Goal: Entertainment & Leisure: Consume media (video, audio)

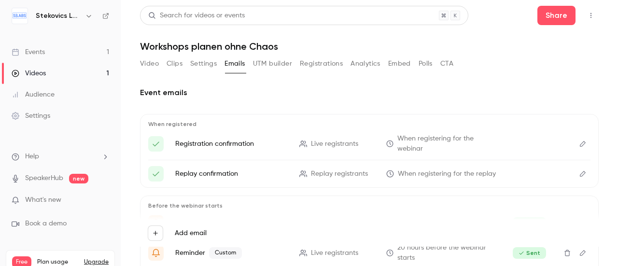
scroll to position [28, 0]
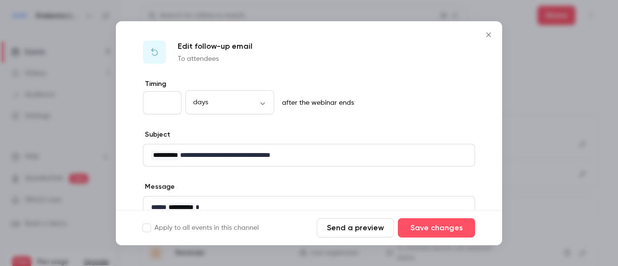
scroll to position [93, 0]
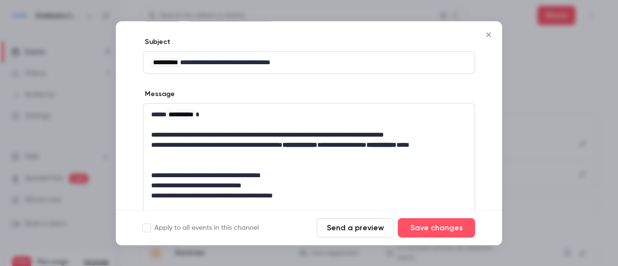
click at [490, 35] on icon "Close" at bounding box center [489, 34] width 4 height 4
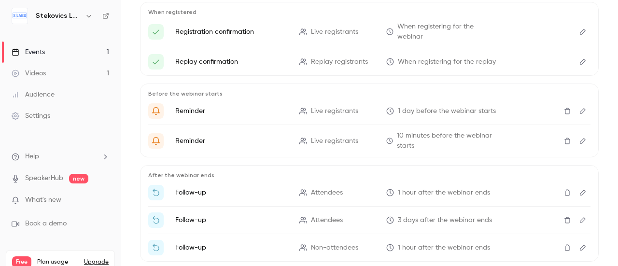
scroll to position [0, 0]
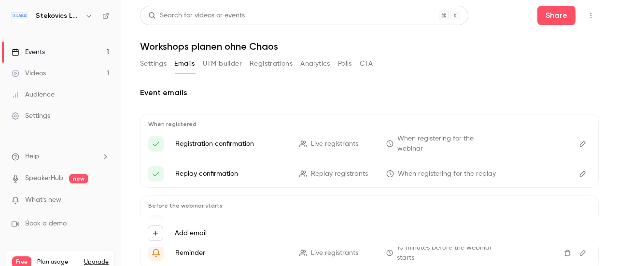
click at [40, 74] on div "Videos" at bounding box center [29, 74] width 34 height 10
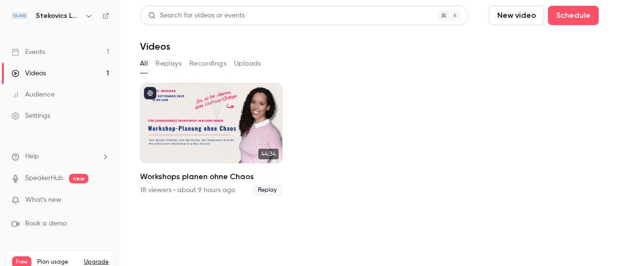
click at [167, 64] on button "Replays" at bounding box center [169, 63] width 26 height 15
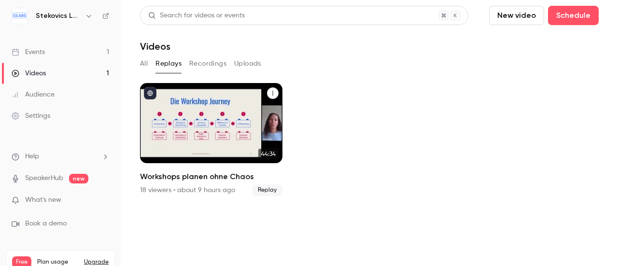
click at [217, 123] on div "Workshops planen ohne Chaos" at bounding box center [211, 123] width 143 height 80
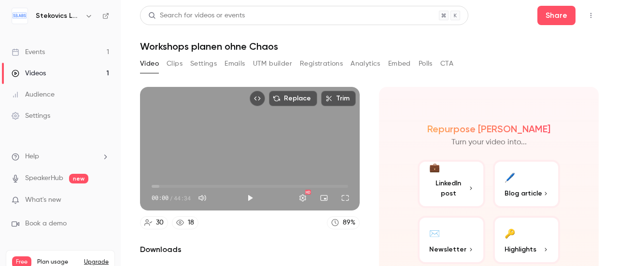
click at [236, 63] on button "Emails" at bounding box center [235, 63] width 20 height 15
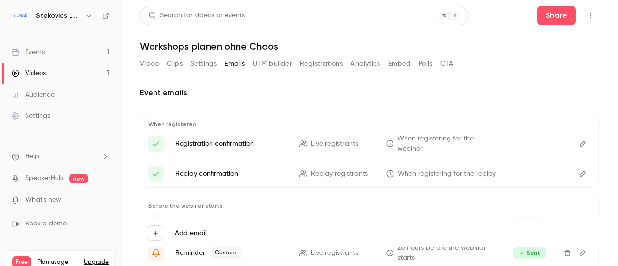
click at [326, 65] on button "Registrations" at bounding box center [321, 63] width 43 height 15
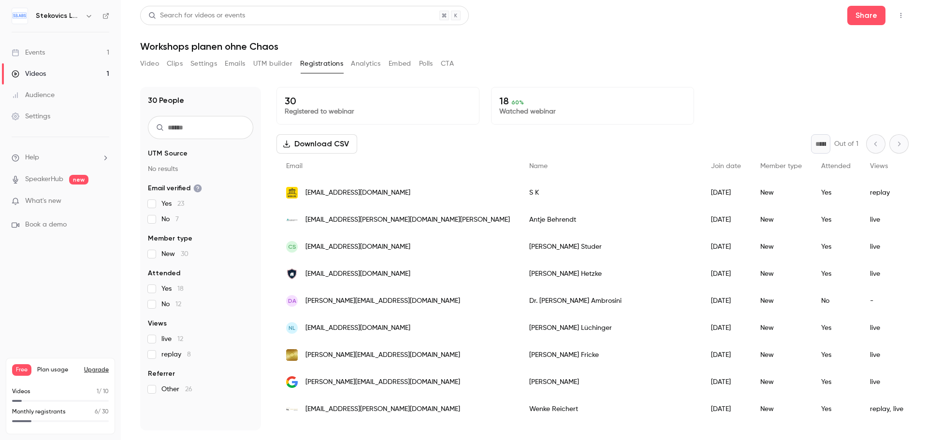
click at [43, 154] on li "Help" at bounding box center [61, 158] width 98 height 10
click at [137, 178] on span "Help center" at bounding box center [151, 177] width 37 height 10
click at [29, 50] on div "Events" at bounding box center [28, 53] width 33 height 10
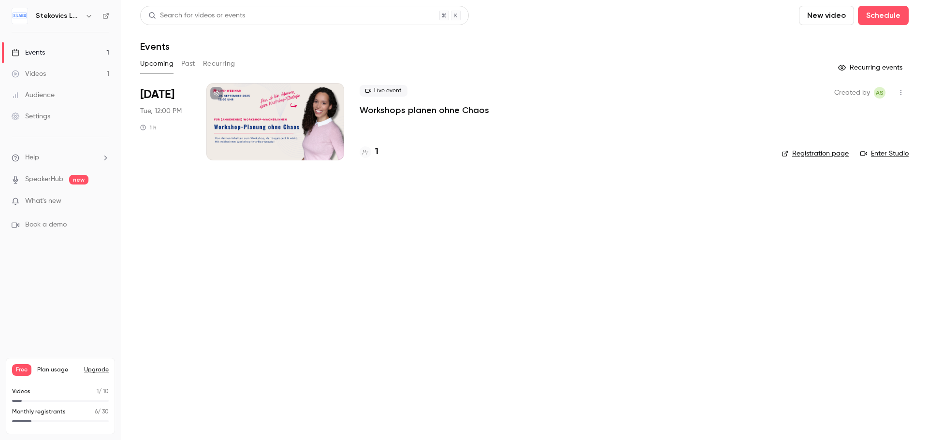
click at [618, 64] on button "Recurring events" at bounding box center [870, 67] width 75 height 15
click at [618, 67] on button "Recurring events" at bounding box center [870, 67] width 75 height 15
click at [37, 114] on div "Settings" at bounding box center [31, 117] width 39 height 10
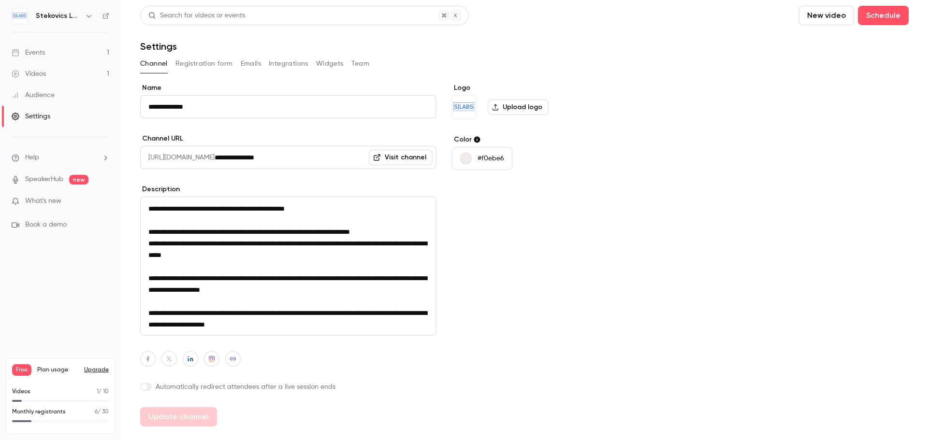
click at [209, 59] on button "Registration form" at bounding box center [203, 63] width 57 height 15
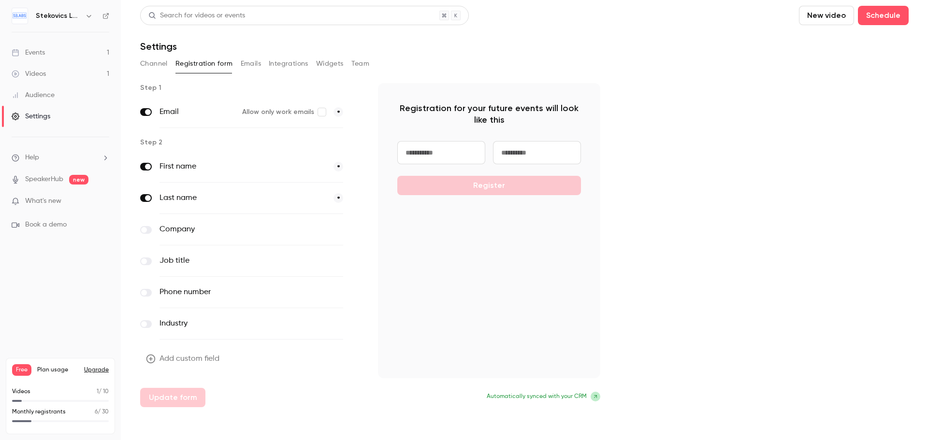
click at [251, 63] on button "Emails" at bounding box center [251, 63] width 20 height 15
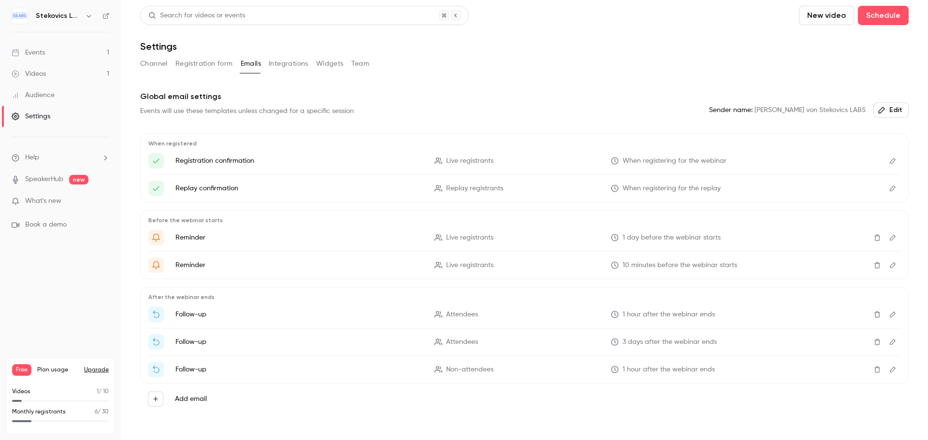
click at [285, 65] on button "Integrations" at bounding box center [289, 63] width 40 height 15
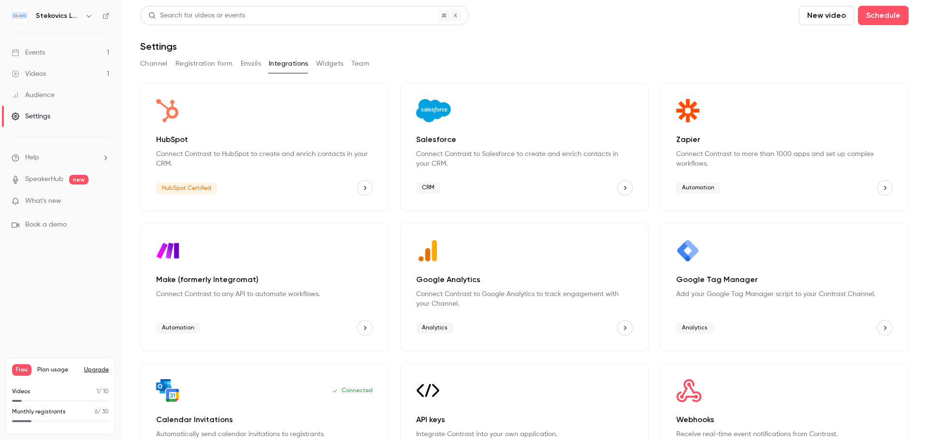
scroll to position [48, 0]
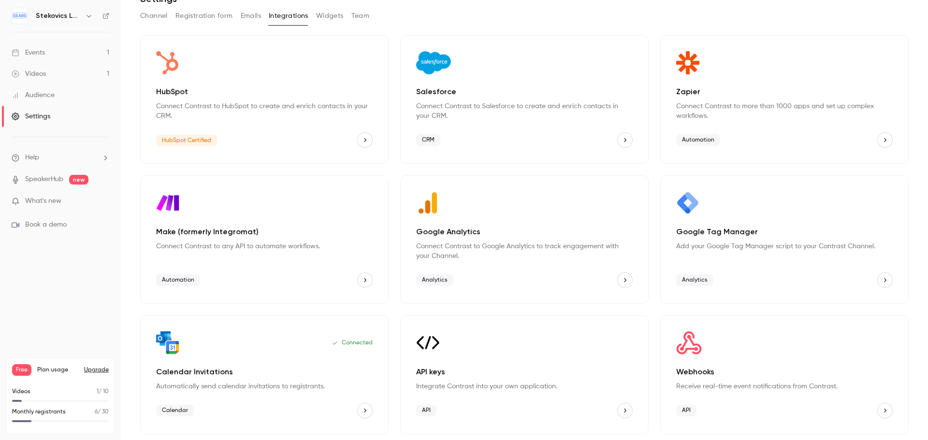
click at [618, 266] on icon "API keys" at bounding box center [624, 410] width 7 height 7
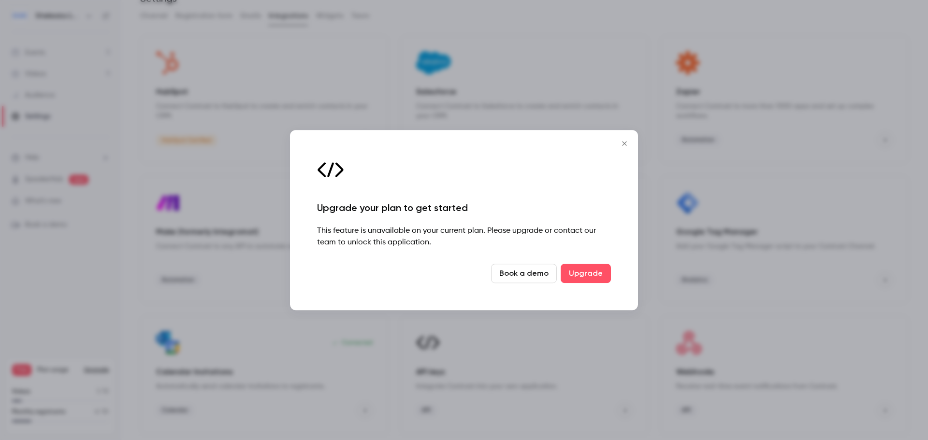
click at [618, 143] on icon "Close" at bounding box center [624, 144] width 12 height 8
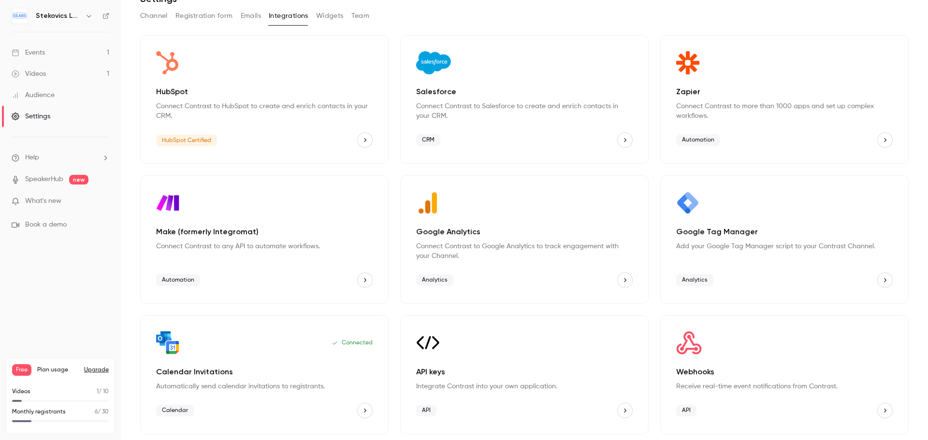
scroll to position [0, 0]
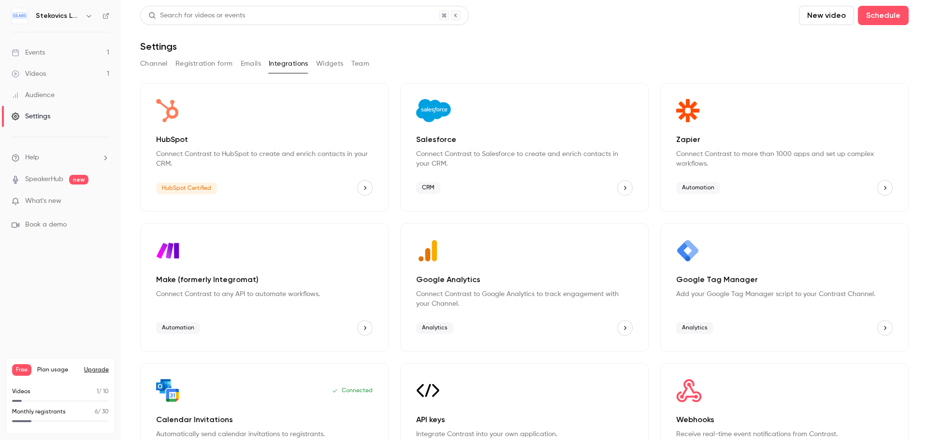
click at [329, 64] on button "Widgets" at bounding box center [330, 63] width 28 height 15
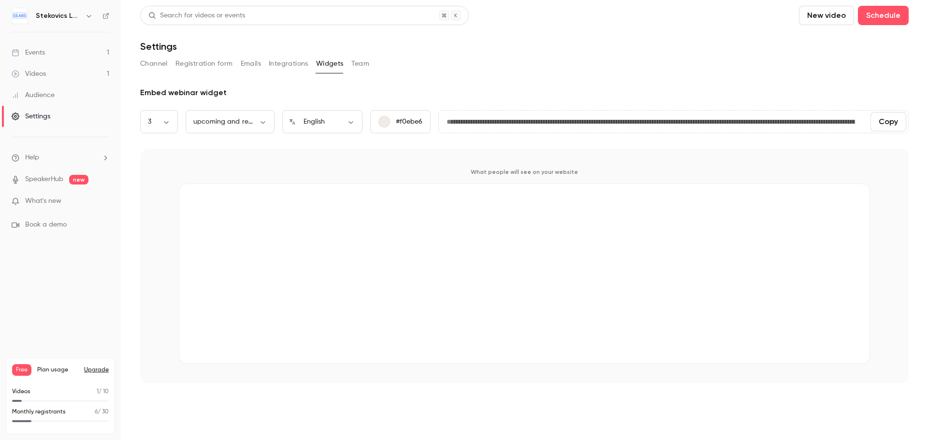
click at [361, 62] on button "Team" at bounding box center [360, 63] width 18 height 15
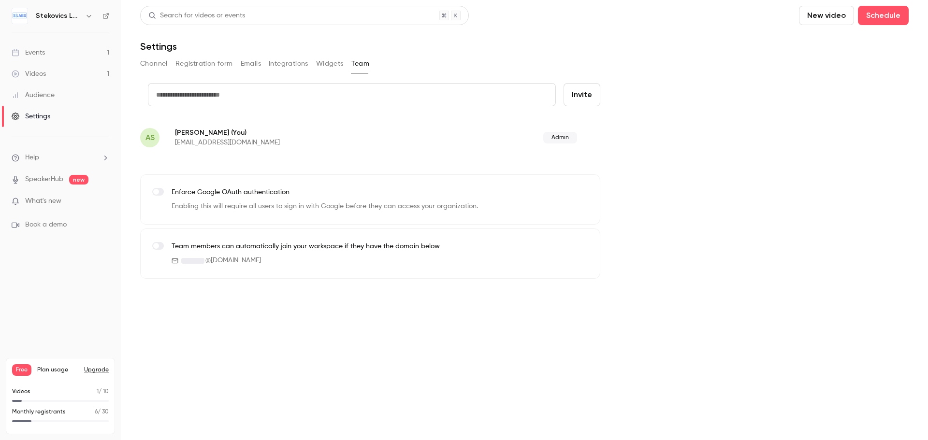
click at [331, 64] on button "Widgets" at bounding box center [330, 63] width 28 height 15
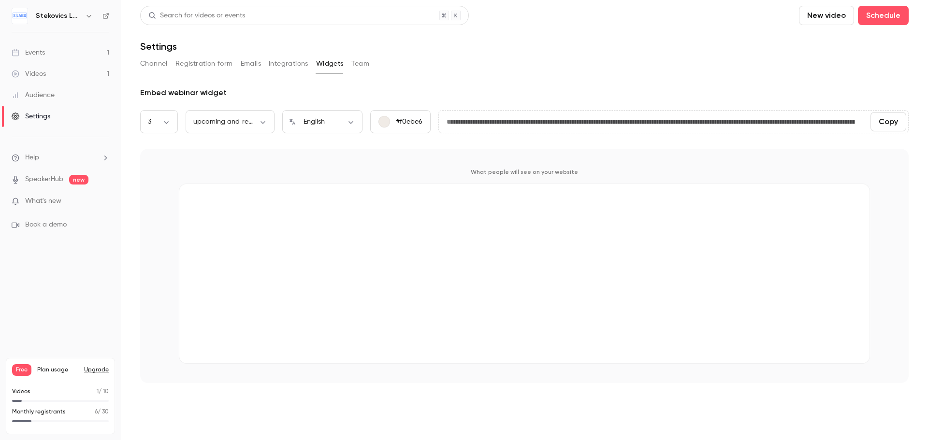
click at [284, 62] on button "Integrations" at bounding box center [289, 63] width 40 height 15
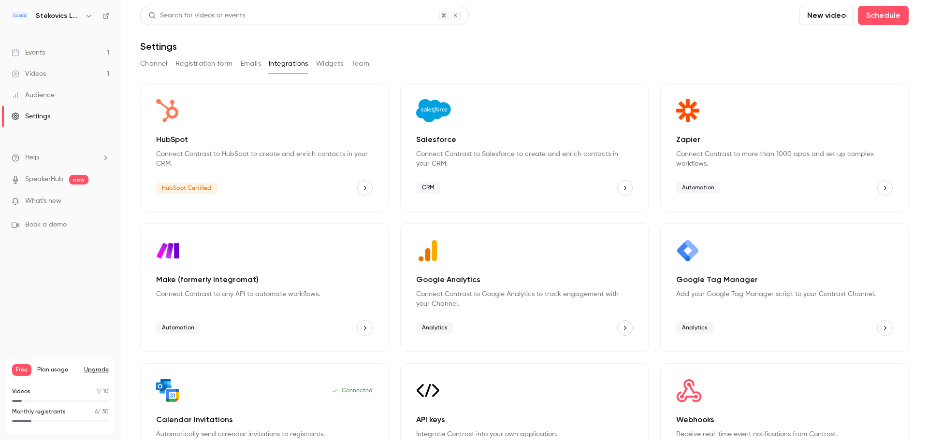
click at [36, 51] on div "Events" at bounding box center [28, 53] width 33 height 10
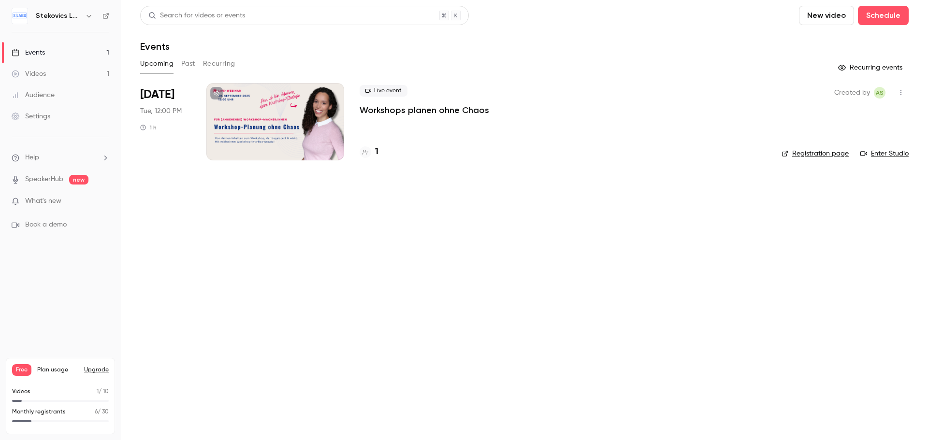
click at [30, 70] on div "Videos" at bounding box center [29, 74] width 34 height 10
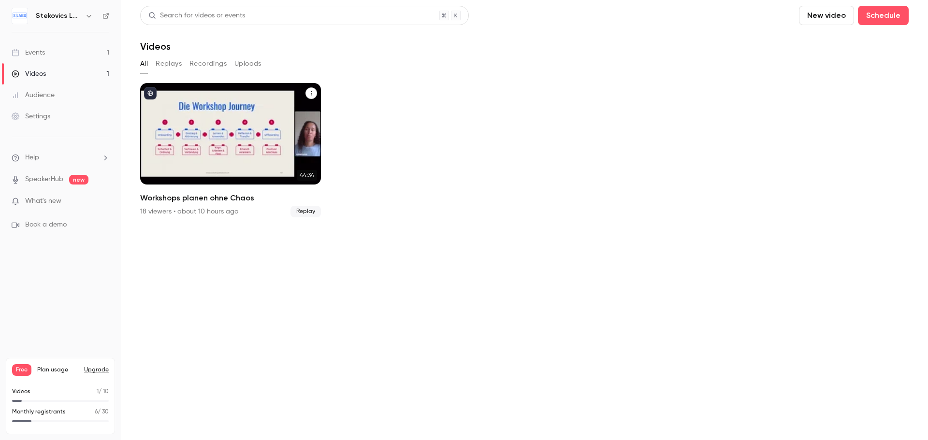
click at [213, 115] on div "Workshops planen ohne Chaos" at bounding box center [230, 133] width 181 height 101
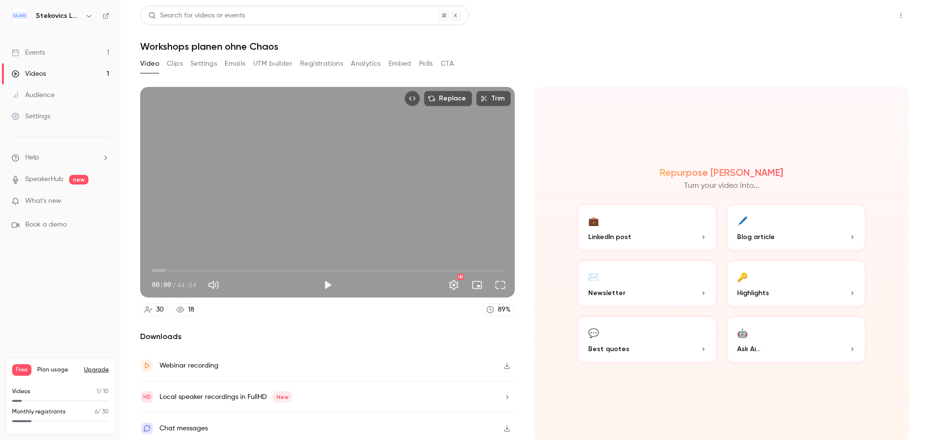
click at [618, 15] on button "Share" at bounding box center [866, 15] width 38 height 19
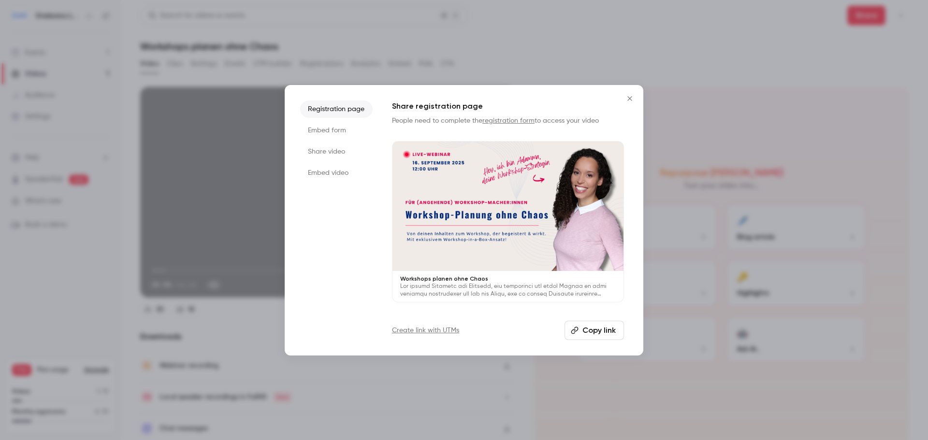
click at [618, 98] on icon "Close" at bounding box center [629, 98] width 4 height 4
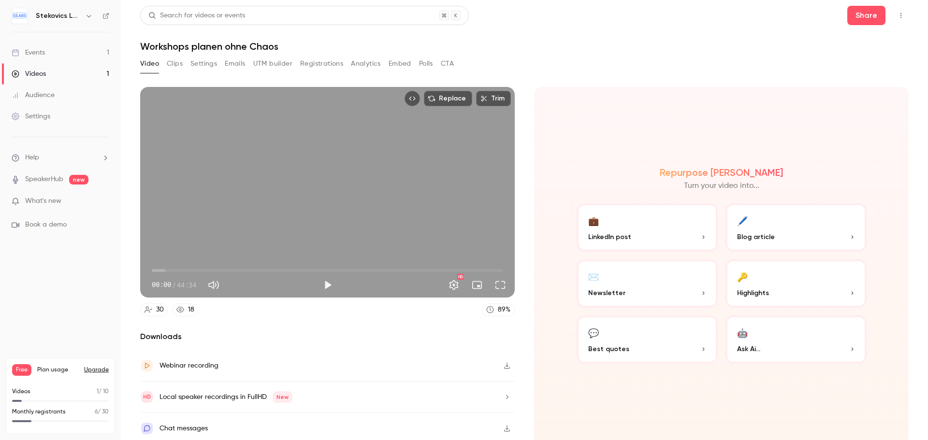
click at [282, 171] on div "Replace Trim 00:00 00:00 / 44:34 HD" at bounding box center [327, 192] width 374 height 211
click at [327, 266] on button "Pause" at bounding box center [327, 284] width 19 height 19
type input "***"
click at [173, 65] on button "Clips" at bounding box center [175, 63] width 16 height 15
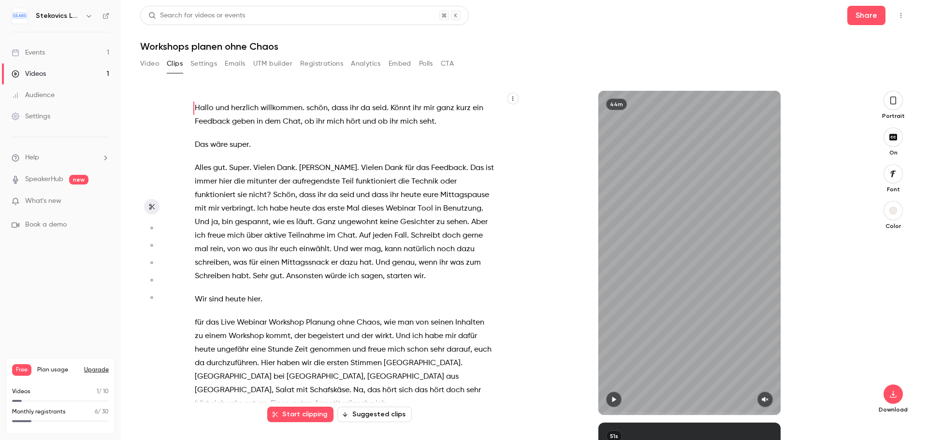
click at [208, 67] on button "Settings" at bounding box center [203, 63] width 27 height 15
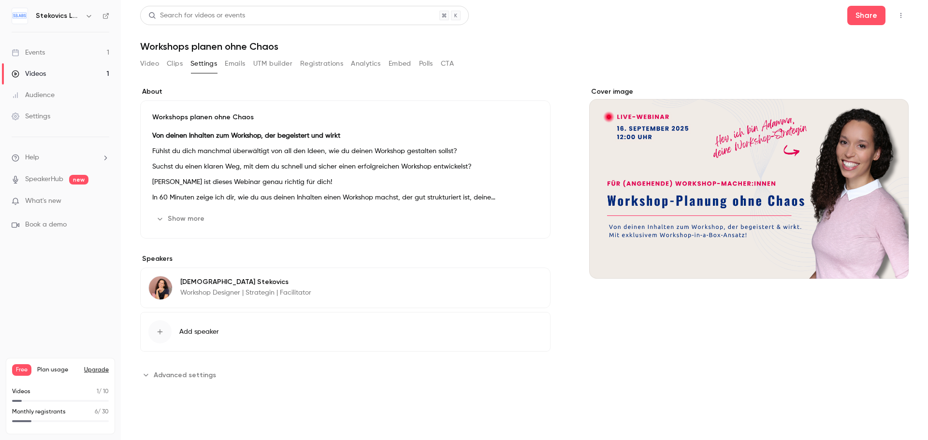
click at [234, 66] on button "Emails" at bounding box center [235, 63] width 20 height 15
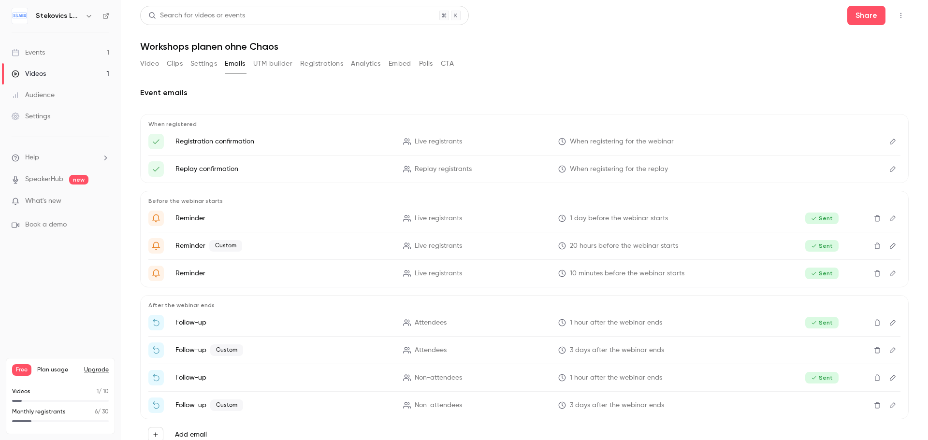
click at [280, 63] on button "UTM builder" at bounding box center [272, 63] width 39 height 15
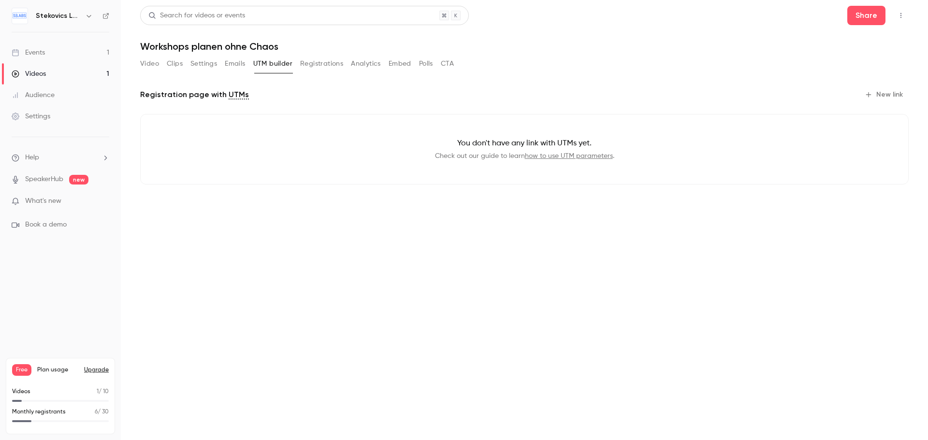
click at [319, 63] on button "Registrations" at bounding box center [321, 63] width 43 height 15
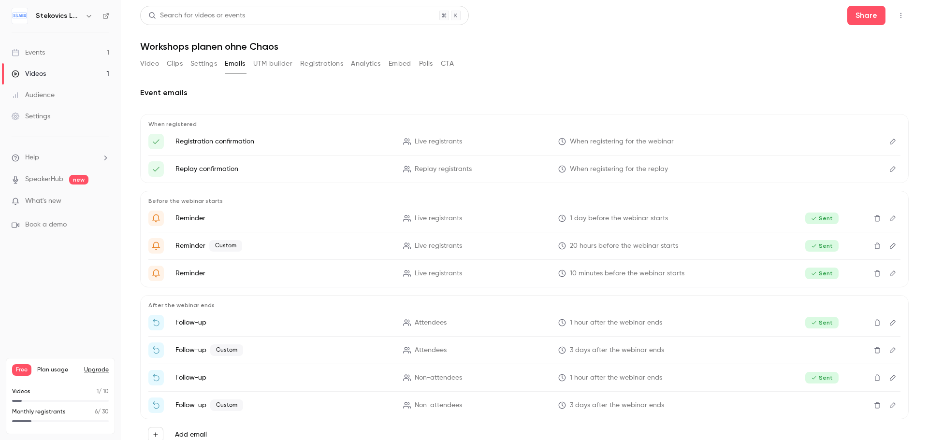
click at [97, 368] on button "Upgrade" at bounding box center [96, 370] width 25 height 8
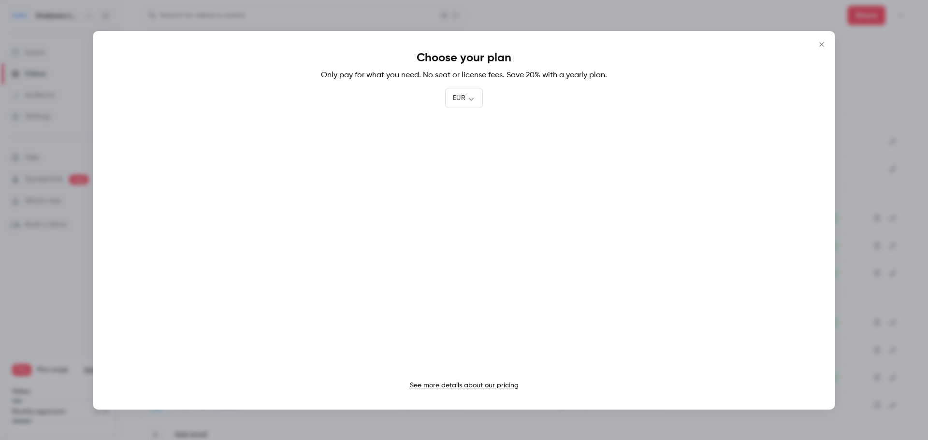
click at [455, 387] on link "See more details about our pricing" at bounding box center [464, 385] width 109 height 7
click at [821, 44] on icon "Close" at bounding box center [821, 44] width 4 height 4
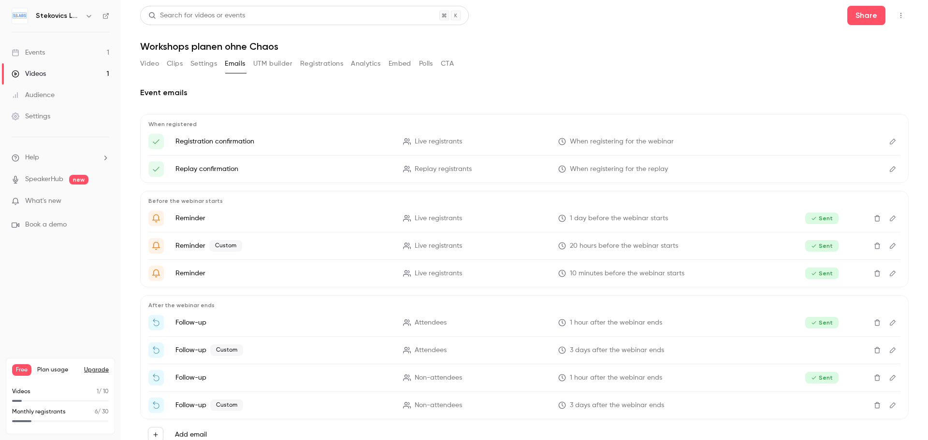
click at [30, 51] on div "Events" at bounding box center [28, 53] width 33 height 10
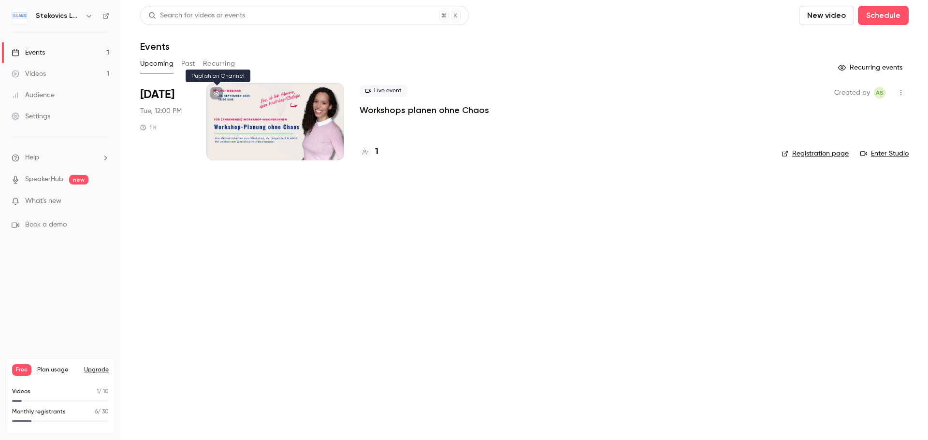
click at [217, 95] on icon at bounding box center [217, 93] width 6 height 6
click at [49, 14] on h6 "Stekovics LABS" at bounding box center [58, 16] width 45 height 10
click at [105, 14] on icon at bounding box center [106, 16] width 6 height 6
click at [29, 72] on div "Videos" at bounding box center [29, 74] width 34 height 10
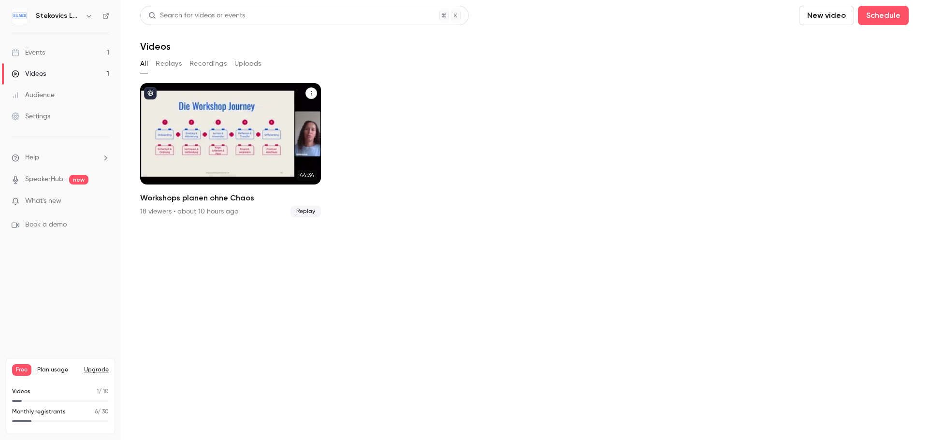
click at [227, 137] on div "Workshops planen ohne Chaos" at bounding box center [230, 133] width 181 height 101
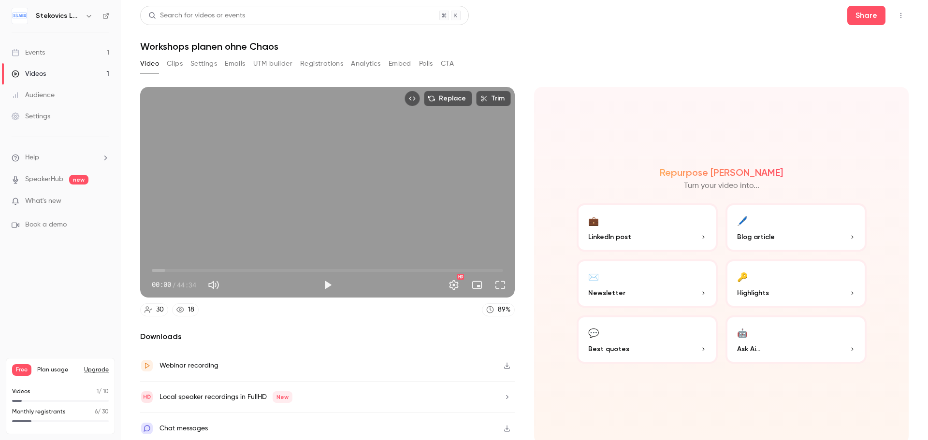
scroll to position [2, 0]
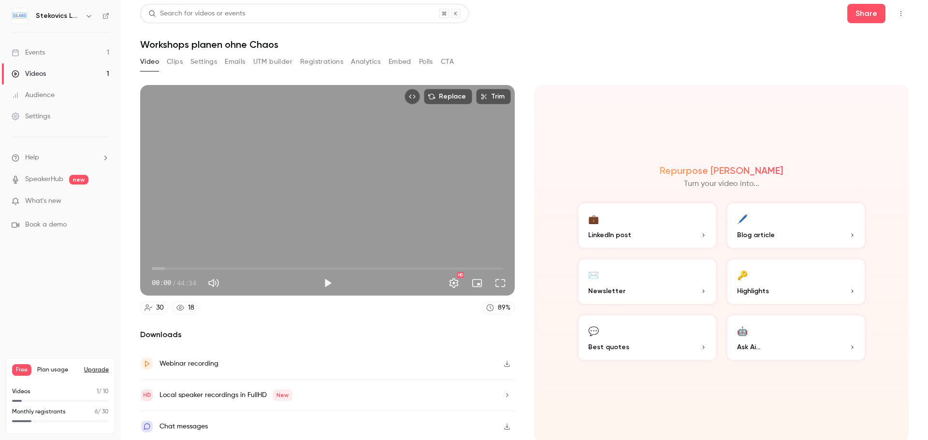
click at [784, 284] on button "🔑 Highlights" at bounding box center [795, 282] width 141 height 48
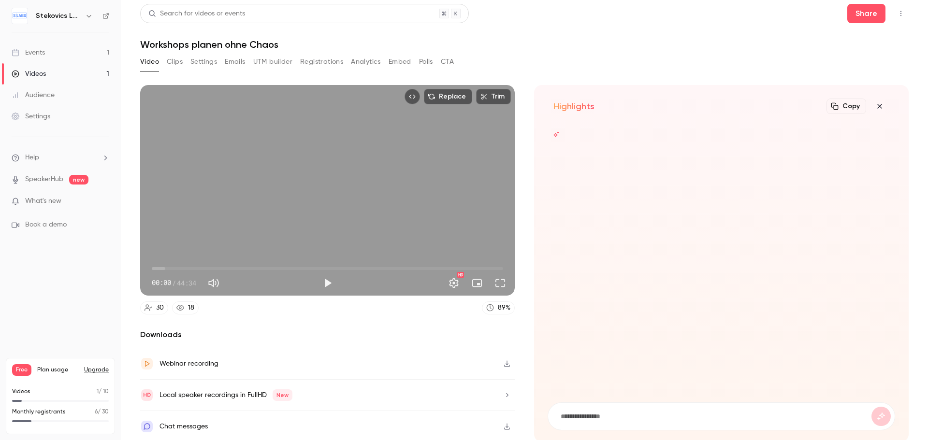
click at [877, 104] on icon "button" at bounding box center [879, 106] width 4 height 4
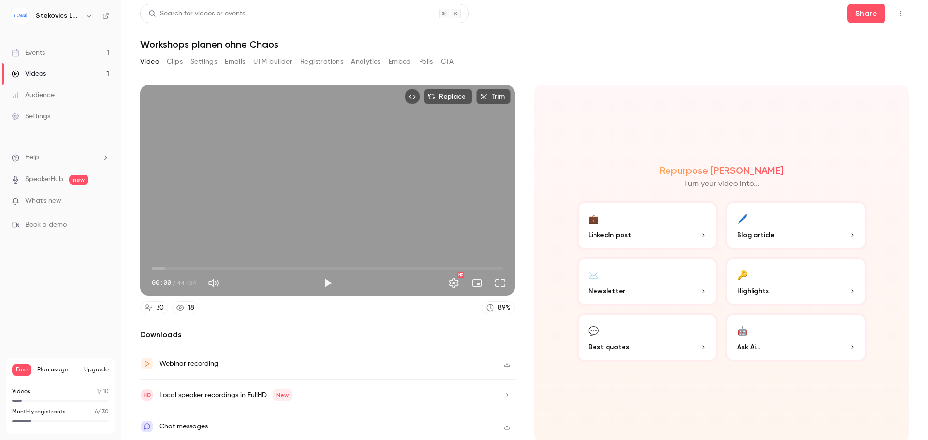
click at [179, 61] on button "Clips" at bounding box center [175, 61] width 16 height 15
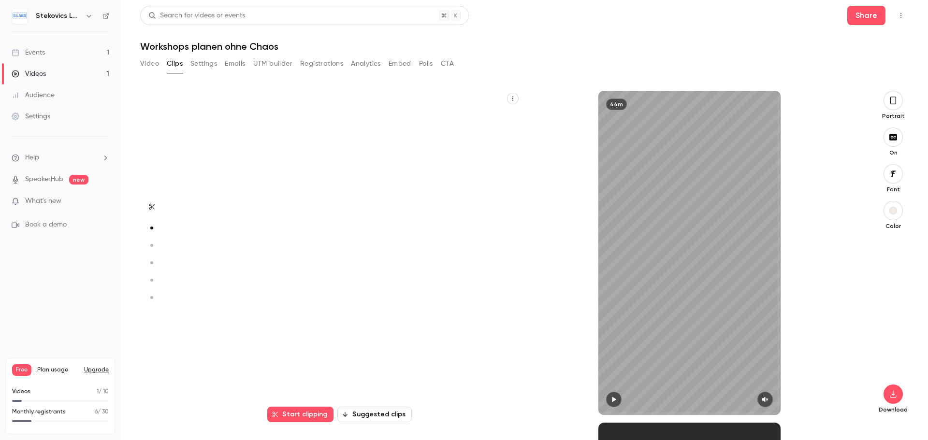
scroll to position [332, 0]
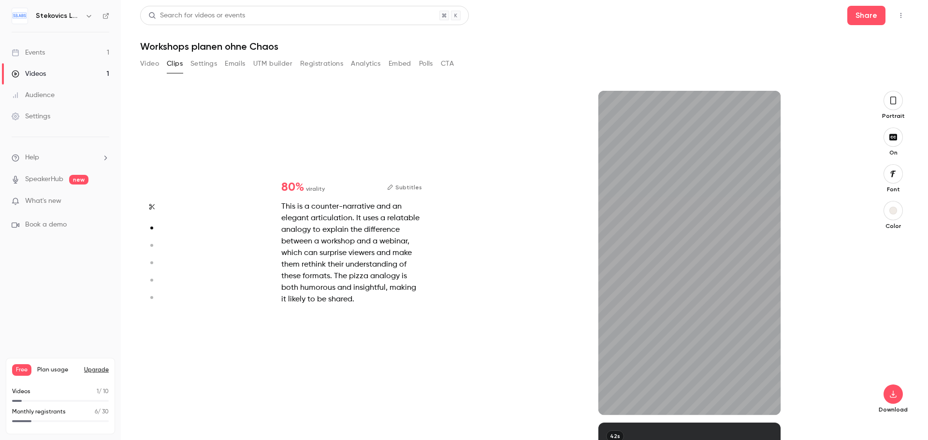
click at [891, 102] on icon "button" at bounding box center [893, 100] width 8 height 11
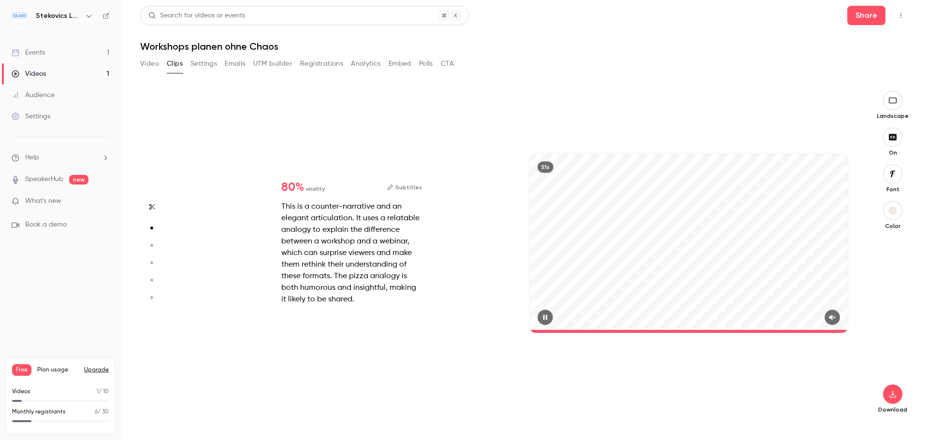
type input "*"
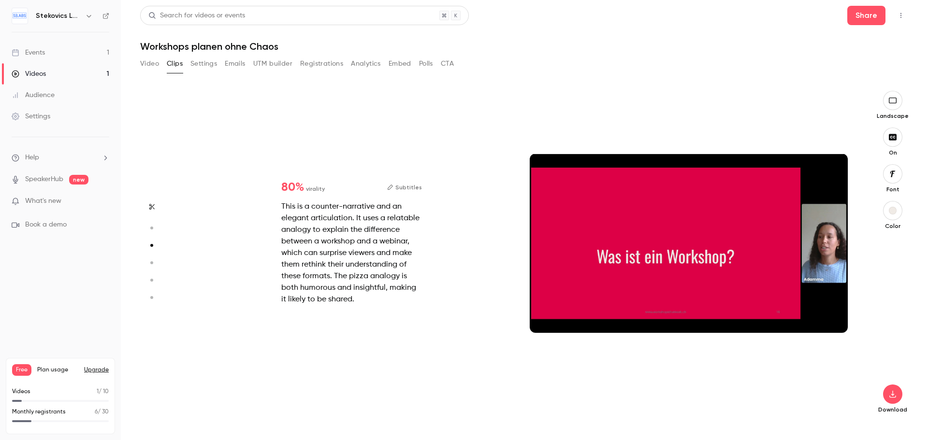
scroll to position [664, 0]
type input "*"
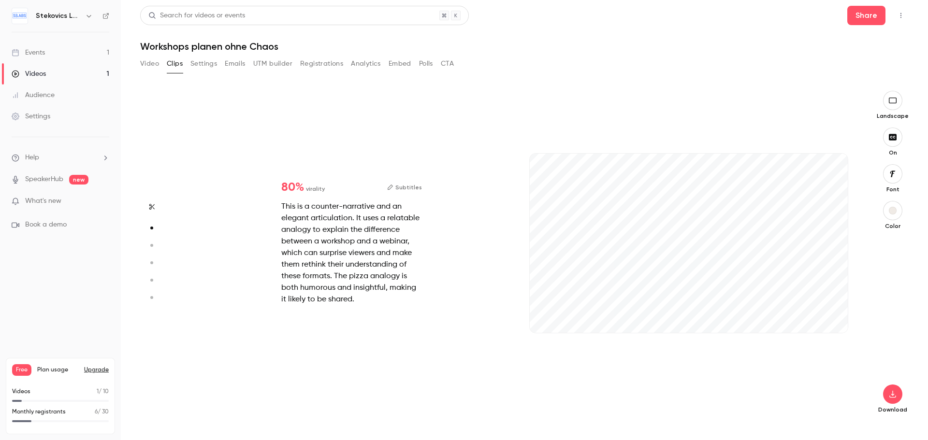
type input "*"
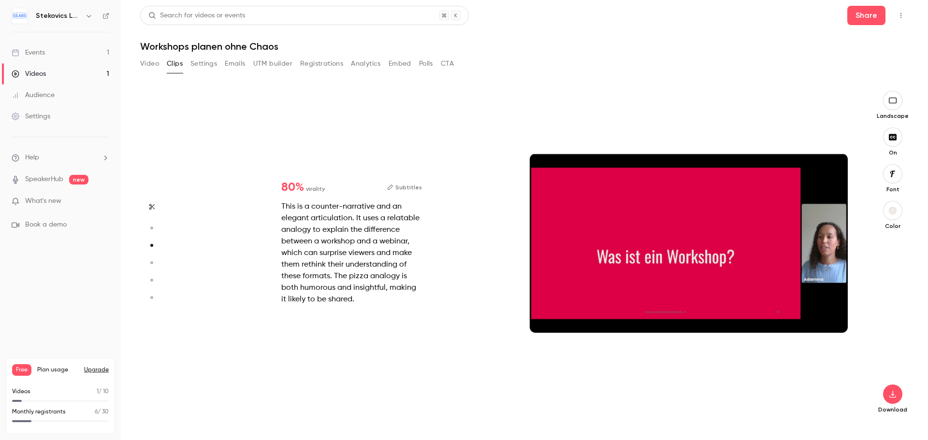
type input "*"
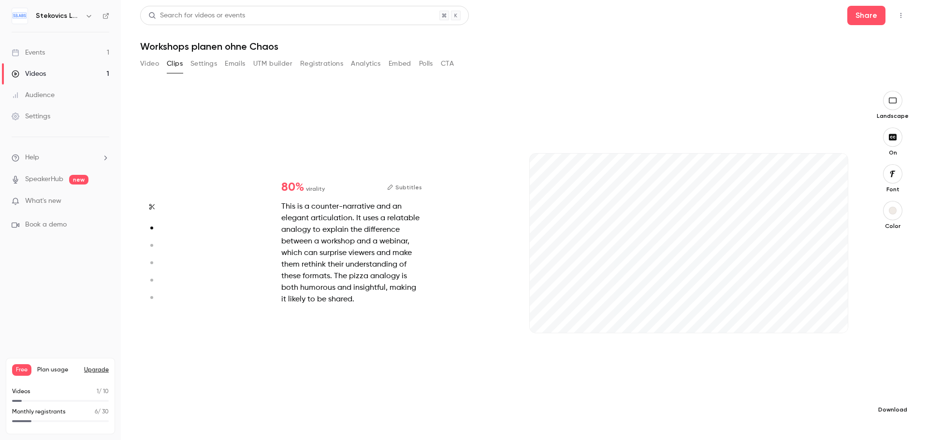
click at [891, 393] on icon "button" at bounding box center [893, 394] width 12 height 8
click at [784, 387] on span "High quality requires longer processing" at bounding box center [820, 386] width 110 height 10
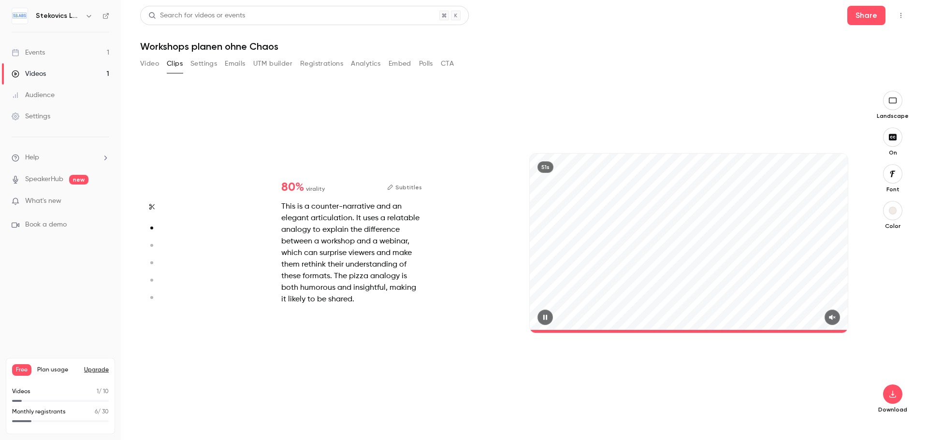
scroll to position [235, 0]
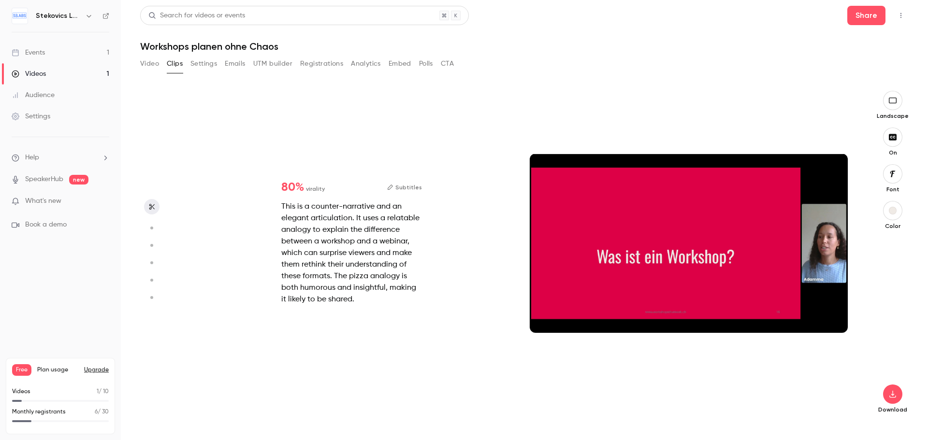
type input "*"
